Goal: Information Seeking & Learning: Learn about a topic

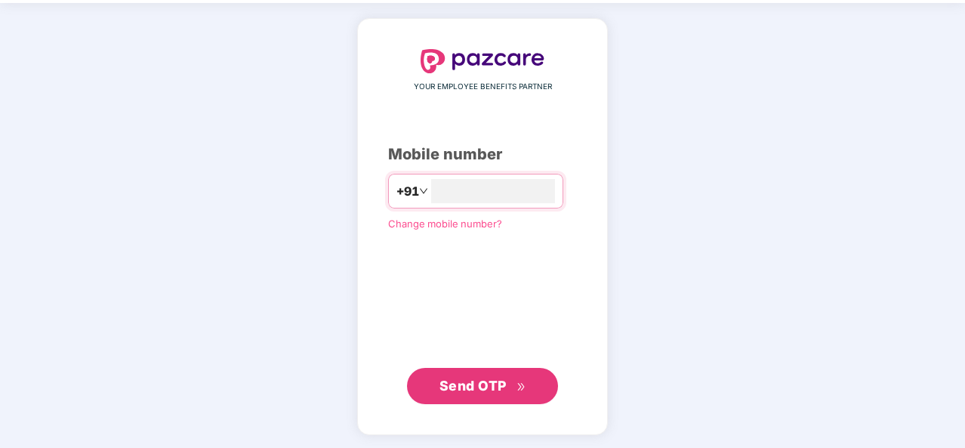
type input "**********"
click at [491, 379] on span "Send OTP" at bounding box center [472, 385] width 67 height 16
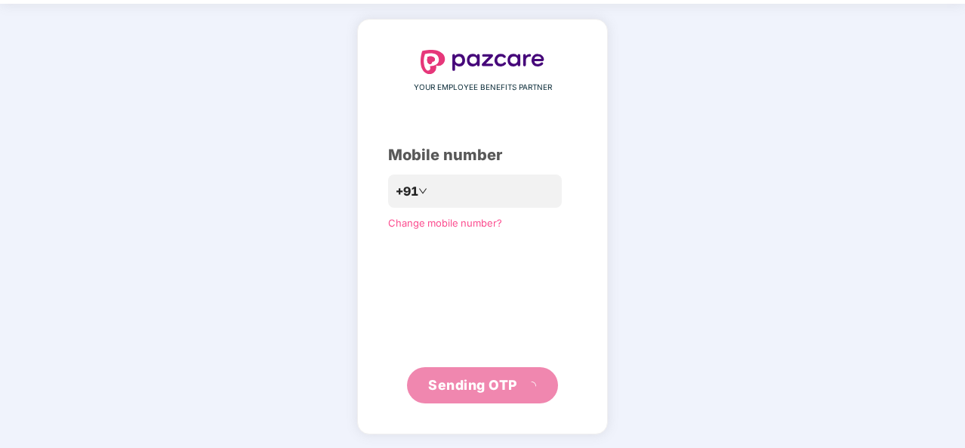
scroll to position [44, 0]
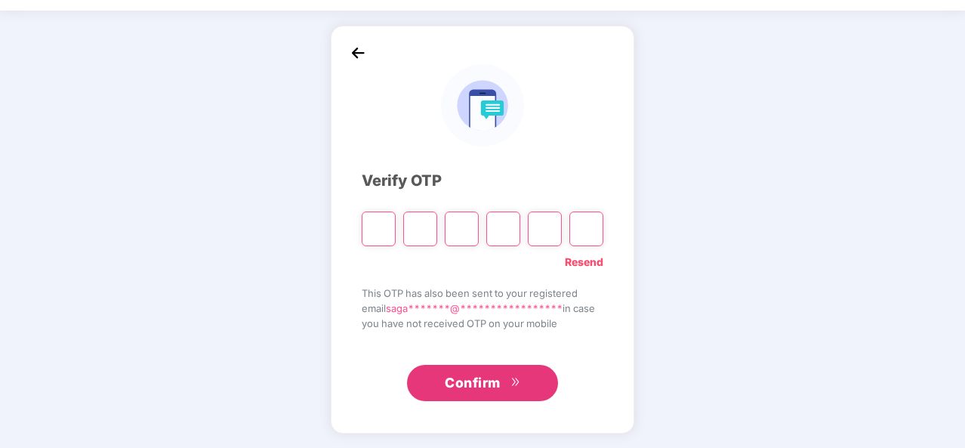
type input "*"
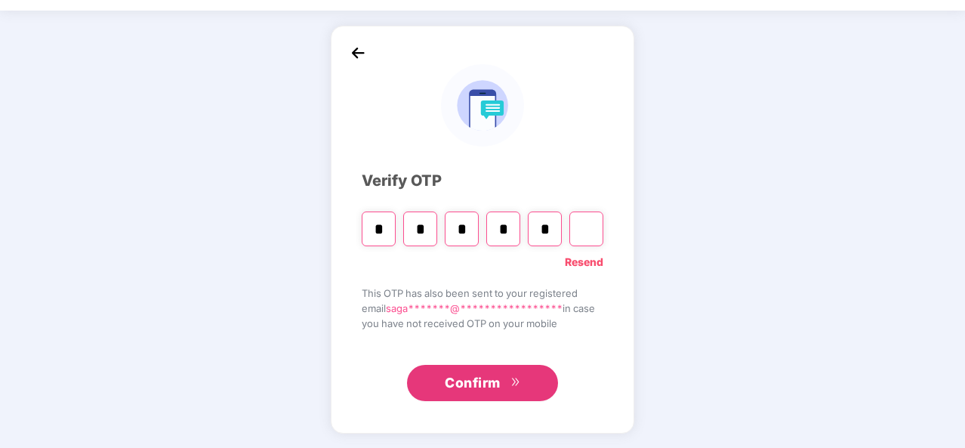
type input "*"
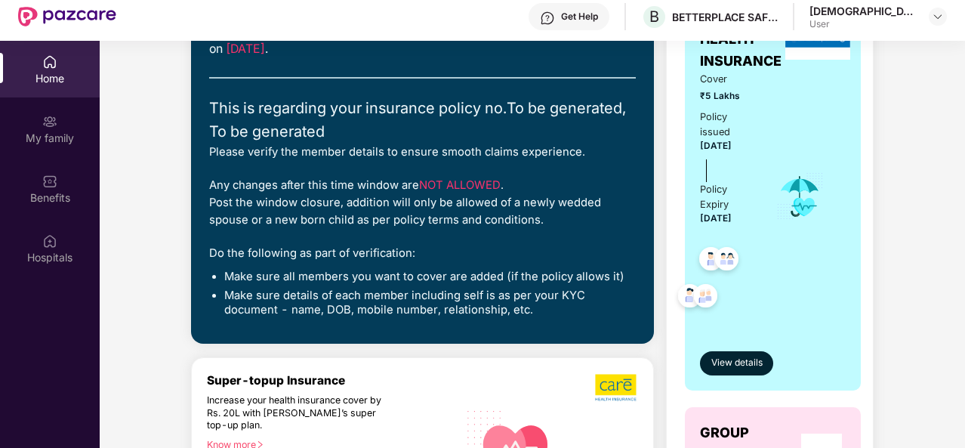
scroll to position [186, 0]
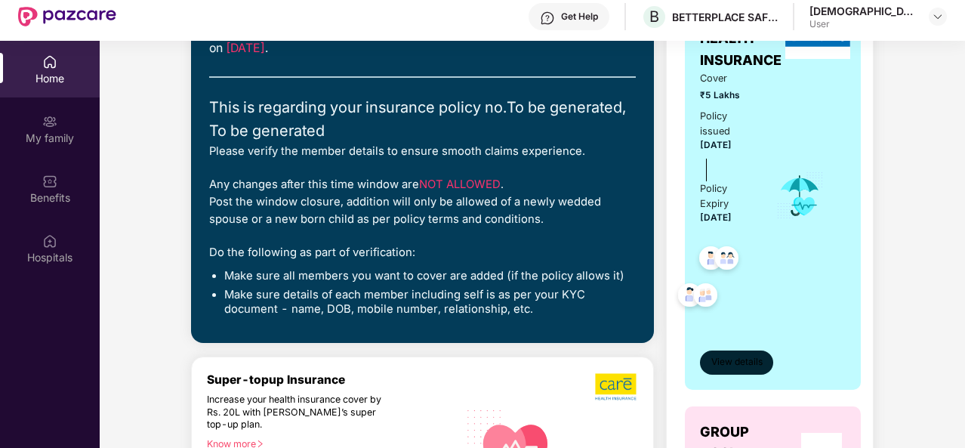
click at [740, 363] on span "View details" at bounding box center [736, 362] width 51 height 14
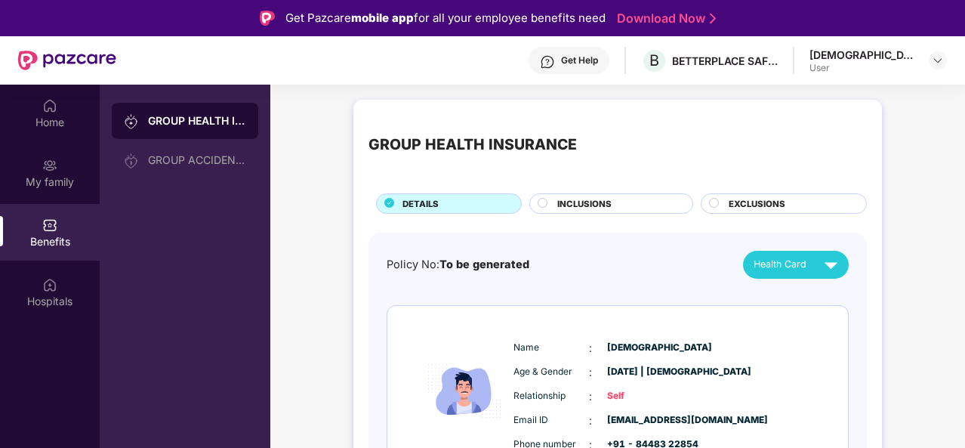
click at [559, 201] on span "INCLUSIONS" at bounding box center [584, 204] width 54 height 14
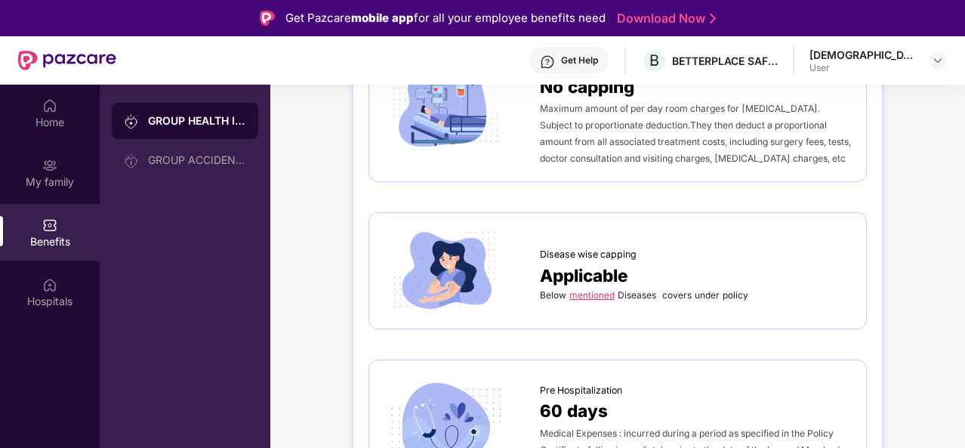
scroll to position [531, 0]
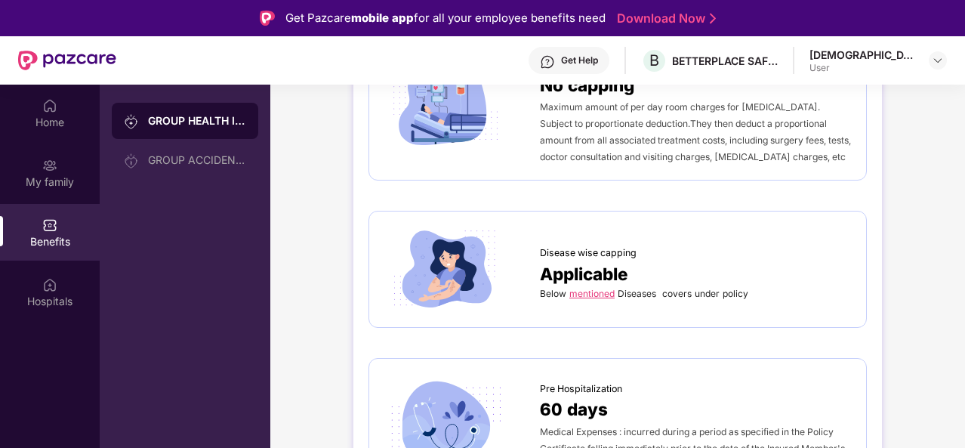
click at [590, 288] on link "mentioned" at bounding box center [591, 293] width 45 height 11
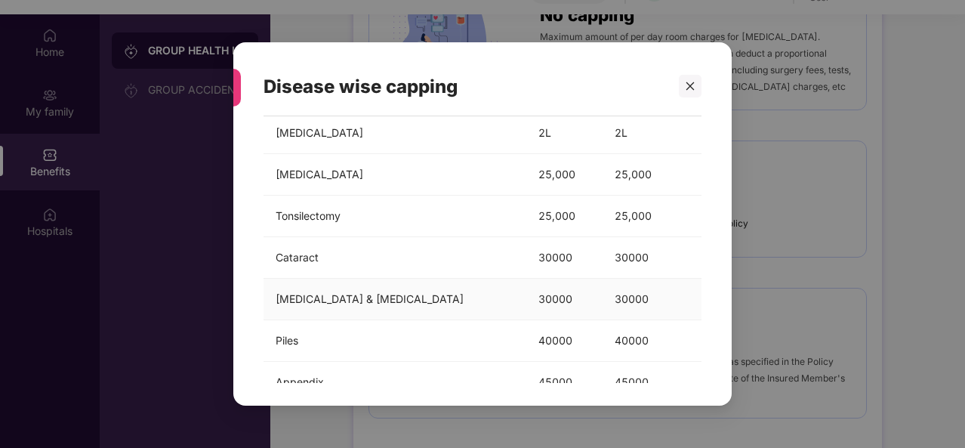
scroll to position [0, 0]
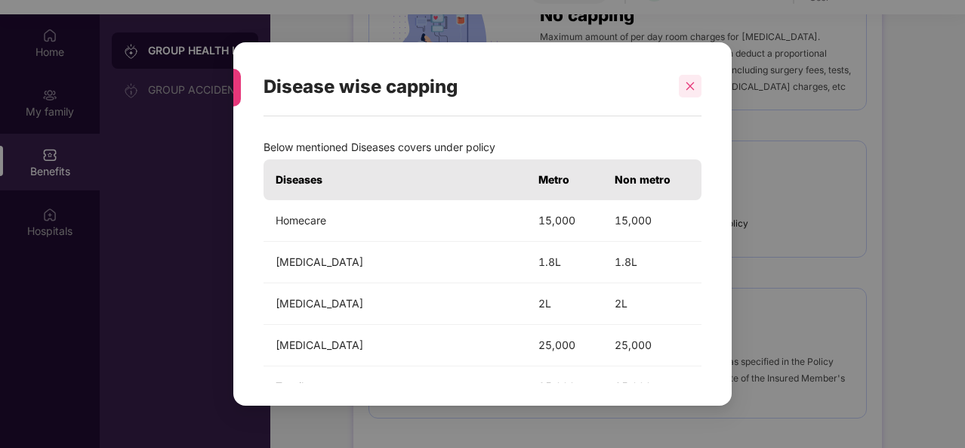
click at [686, 85] on icon "close" at bounding box center [690, 86] width 11 height 11
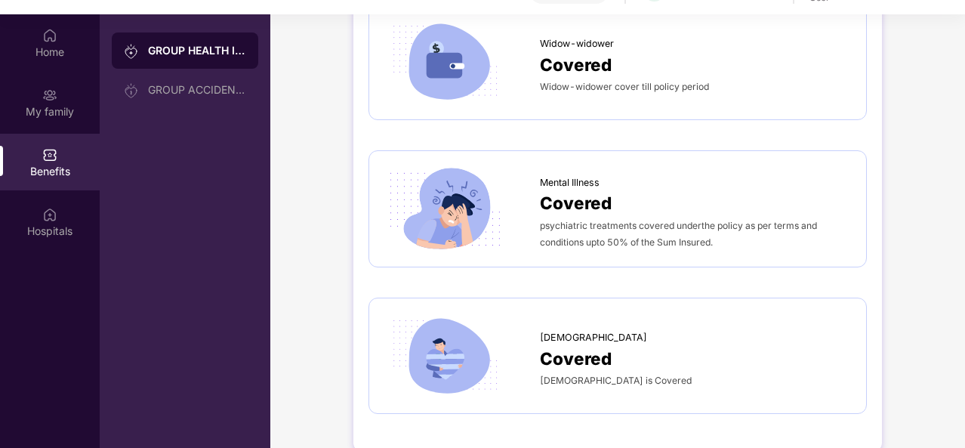
scroll to position [85, 0]
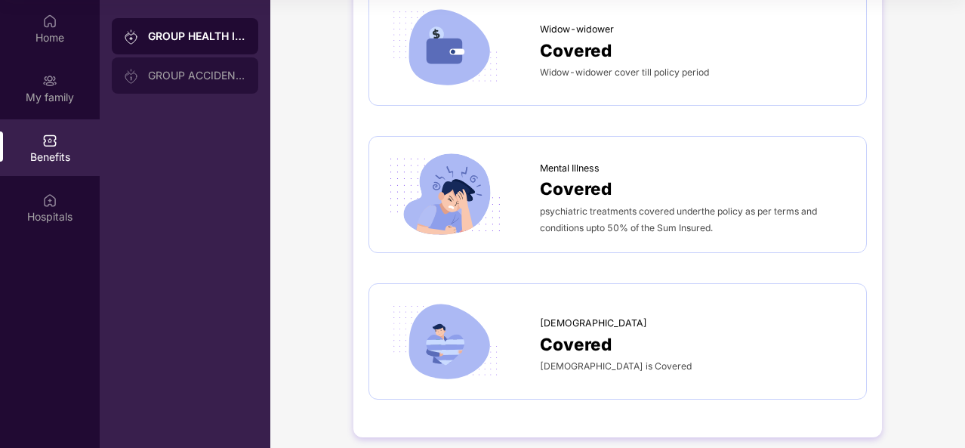
click at [181, 73] on div "GROUP ACCIDENTAL INSURANCE" at bounding box center [197, 75] width 98 height 12
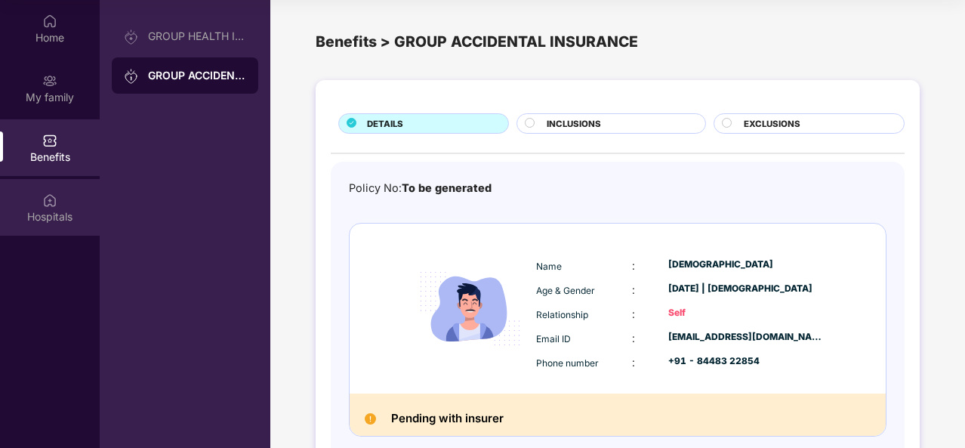
click at [45, 185] on div "Hospitals" at bounding box center [50, 207] width 100 height 57
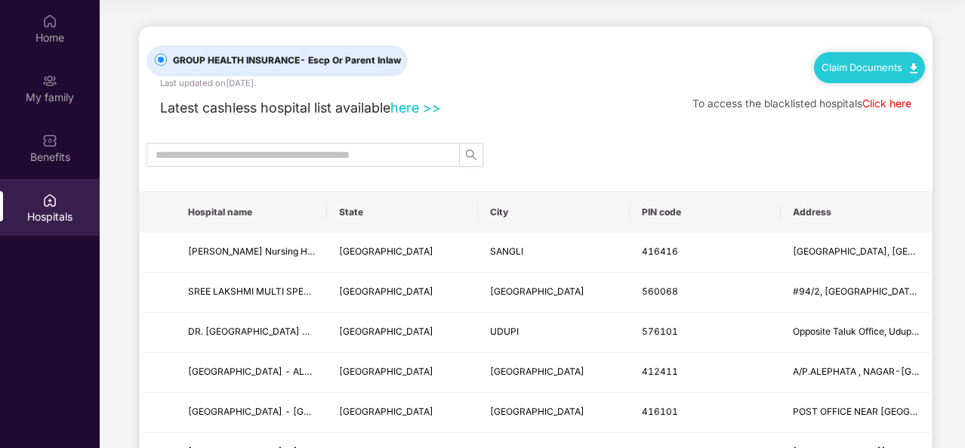
click at [423, 109] on link "here >>" at bounding box center [415, 108] width 51 height 16
